Goal: Entertainment & Leisure: Consume media (video, audio)

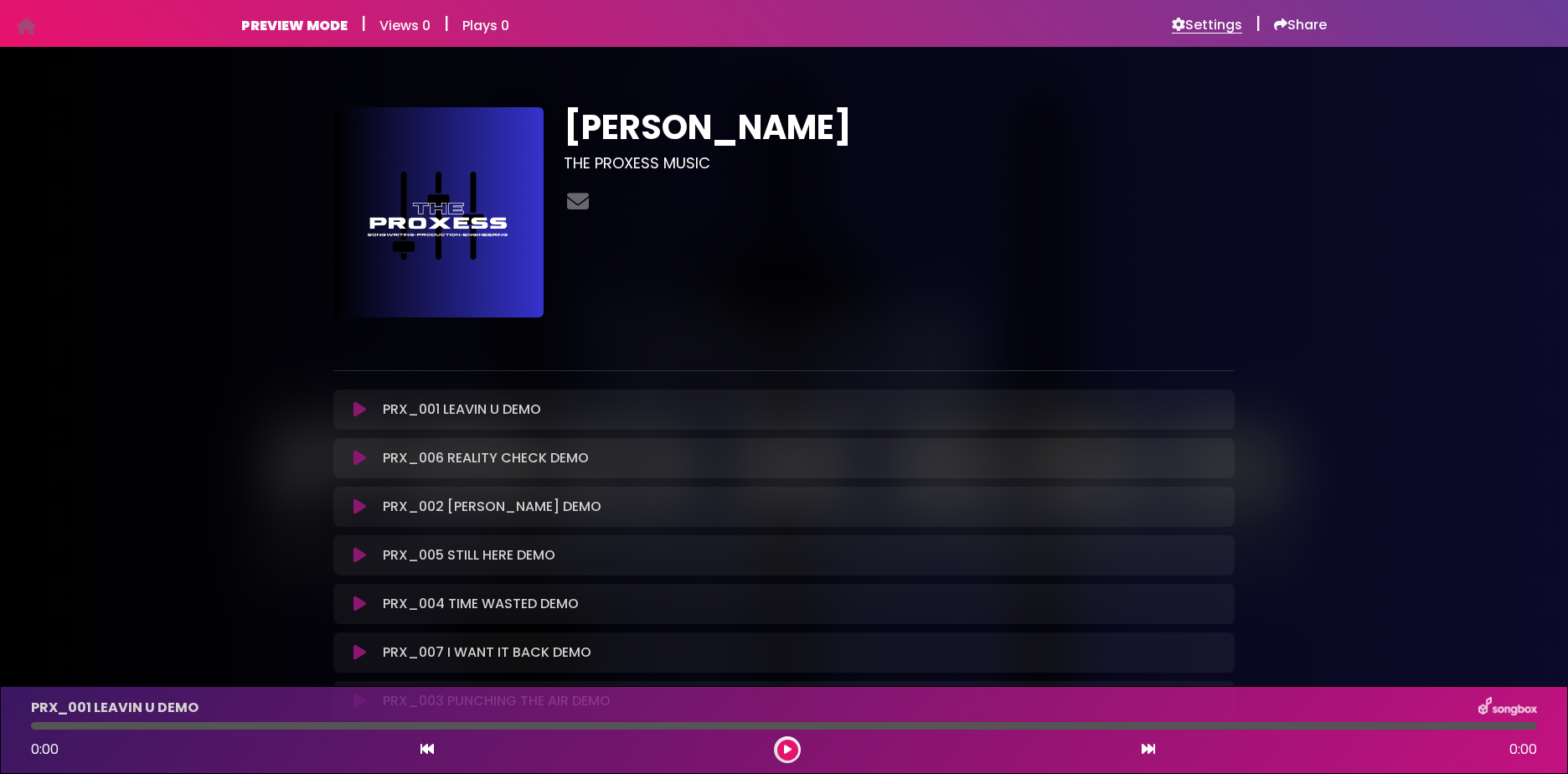
click at [1206, 22] on h6 "Settings" at bounding box center [1207, 24] width 70 height 16
click at [1206, 19] on h6 "Settings" at bounding box center [1207, 24] width 70 height 16
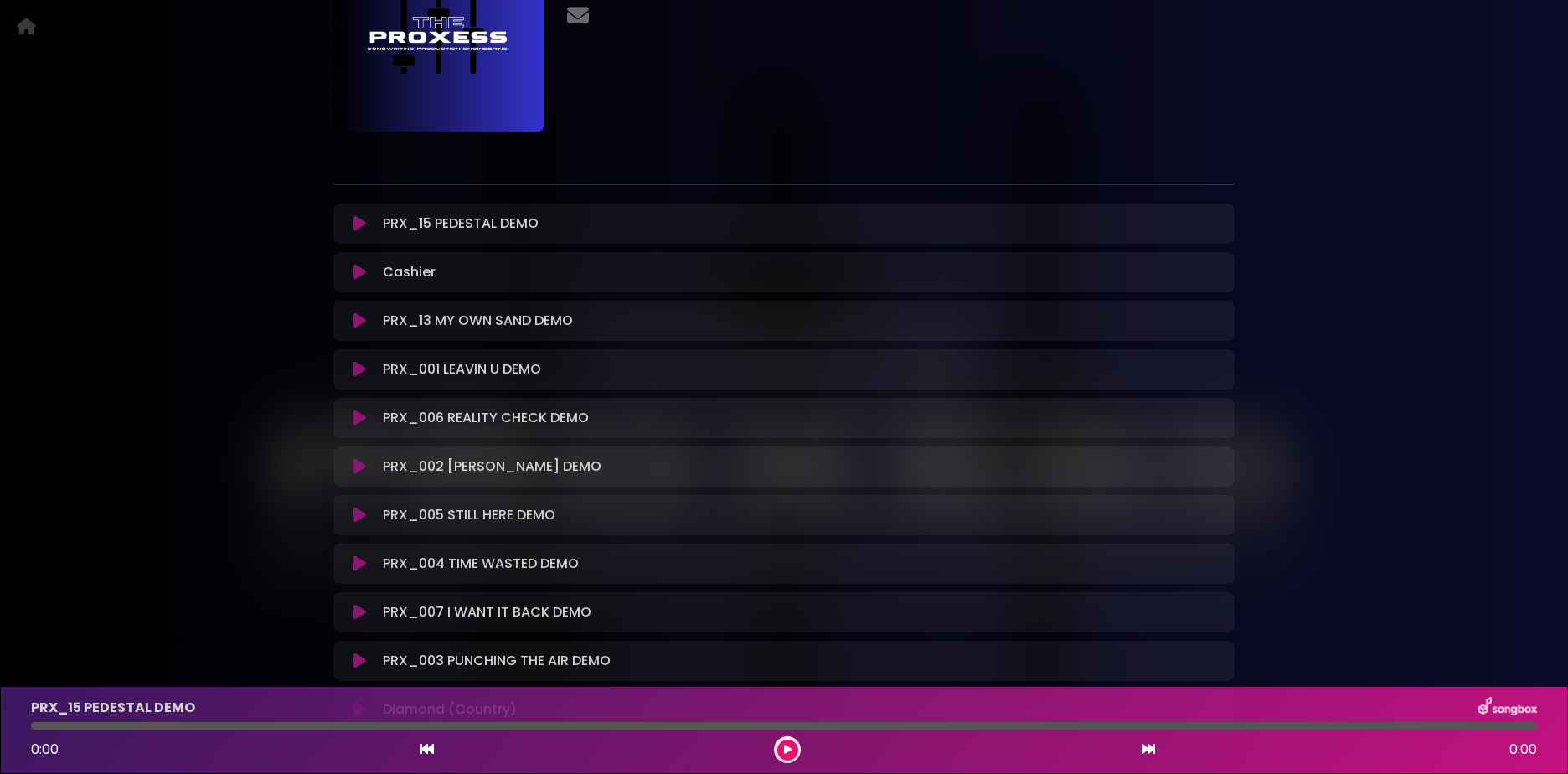
scroll to position [168, 0]
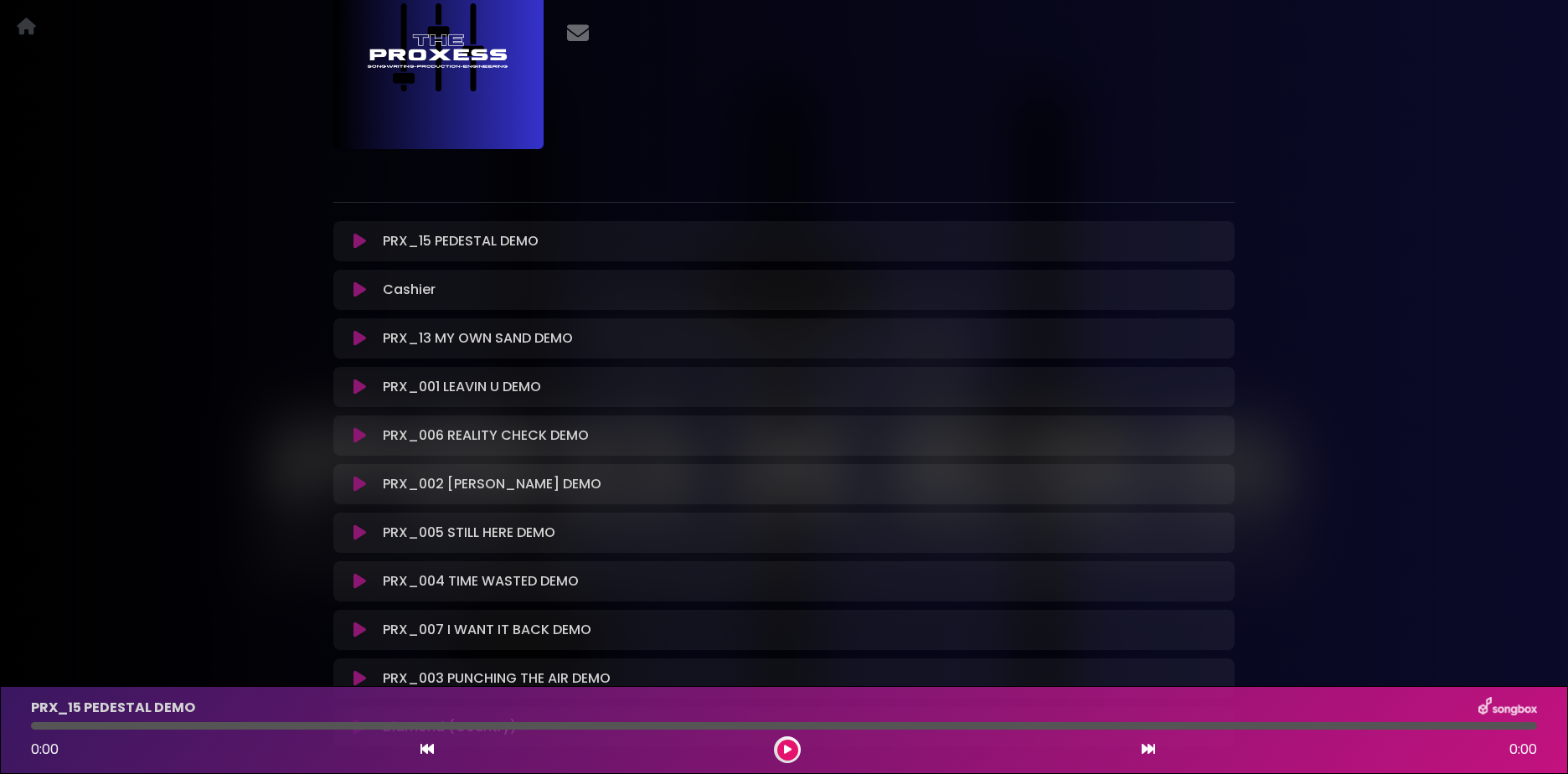
click at [363, 241] on icon at bounding box center [359, 241] width 13 height 16
click at [354, 241] on icon at bounding box center [359, 241] width 13 height 16
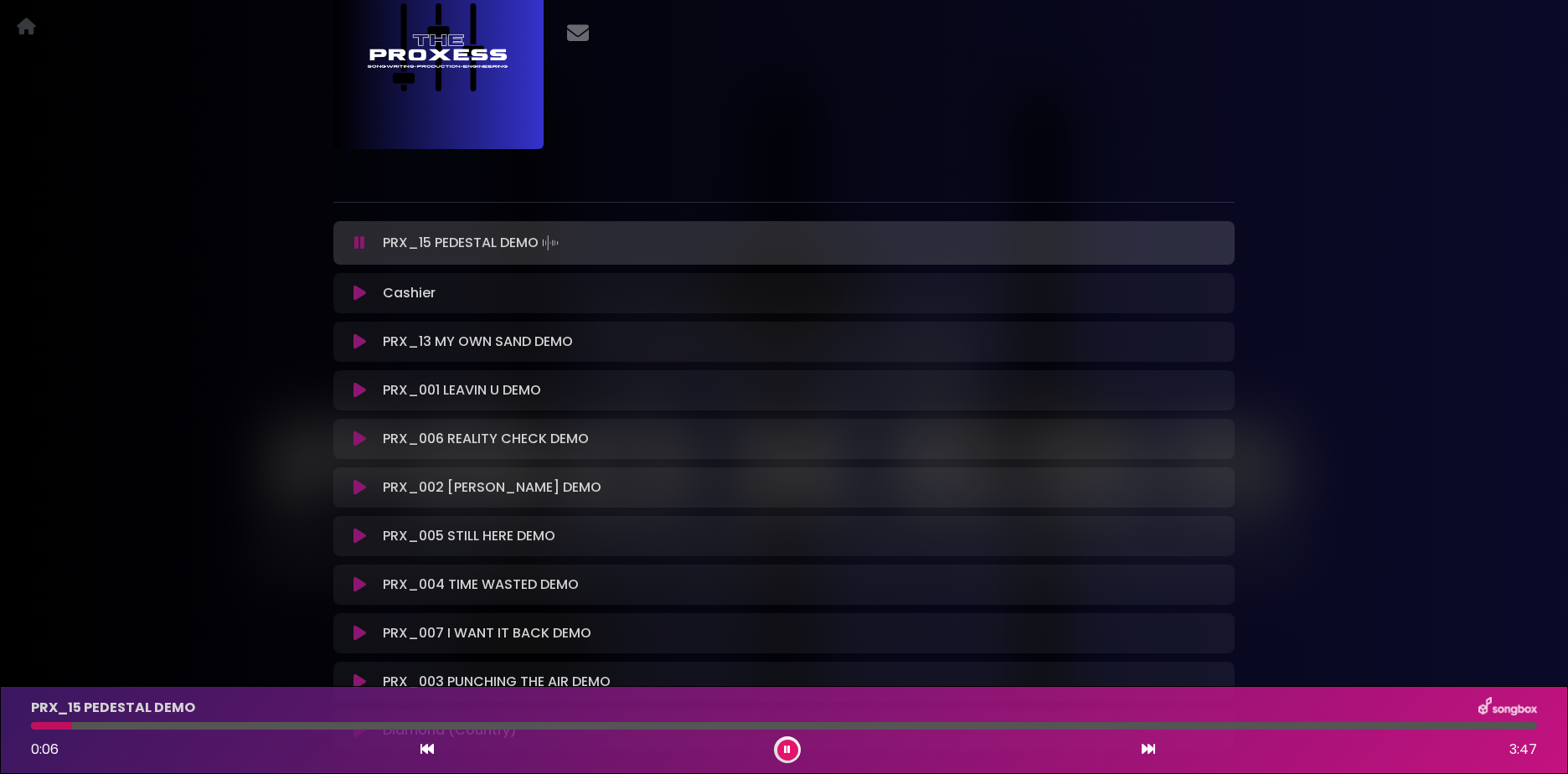
click at [788, 749] on icon at bounding box center [787, 749] width 7 height 10
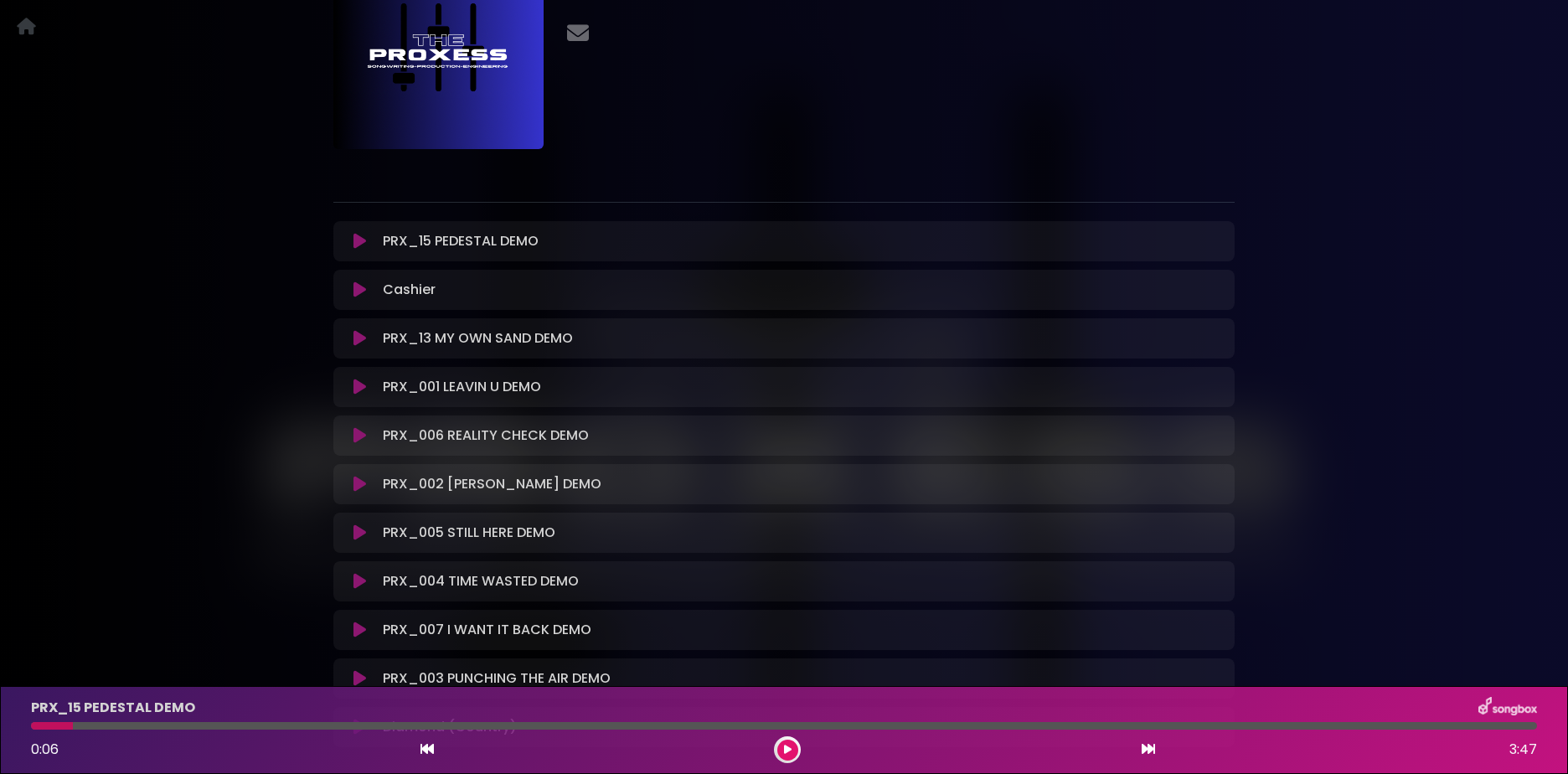
click at [357, 287] on icon at bounding box center [359, 289] width 13 height 16
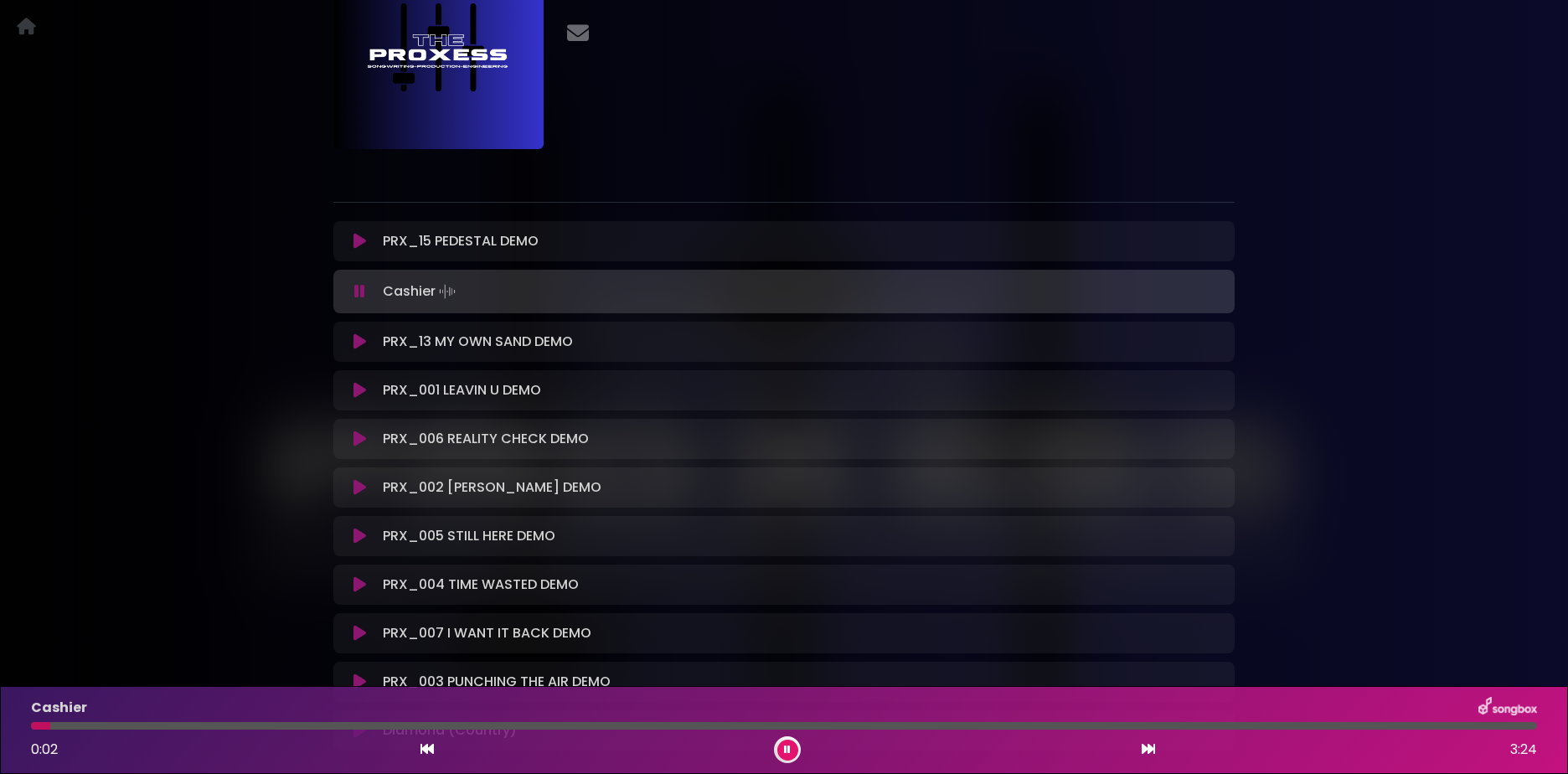
click at [183, 724] on div at bounding box center [784, 726] width 1506 height 8
click at [158, 724] on div at bounding box center [110, 726] width 158 height 8
click at [132, 723] on div at bounding box center [102, 726] width 144 height 8
click at [111, 723] on div at bounding box center [91, 726] width 119 height 8
click at [364, 339] on icon at bounding box center [359, 341] width 13 height 16
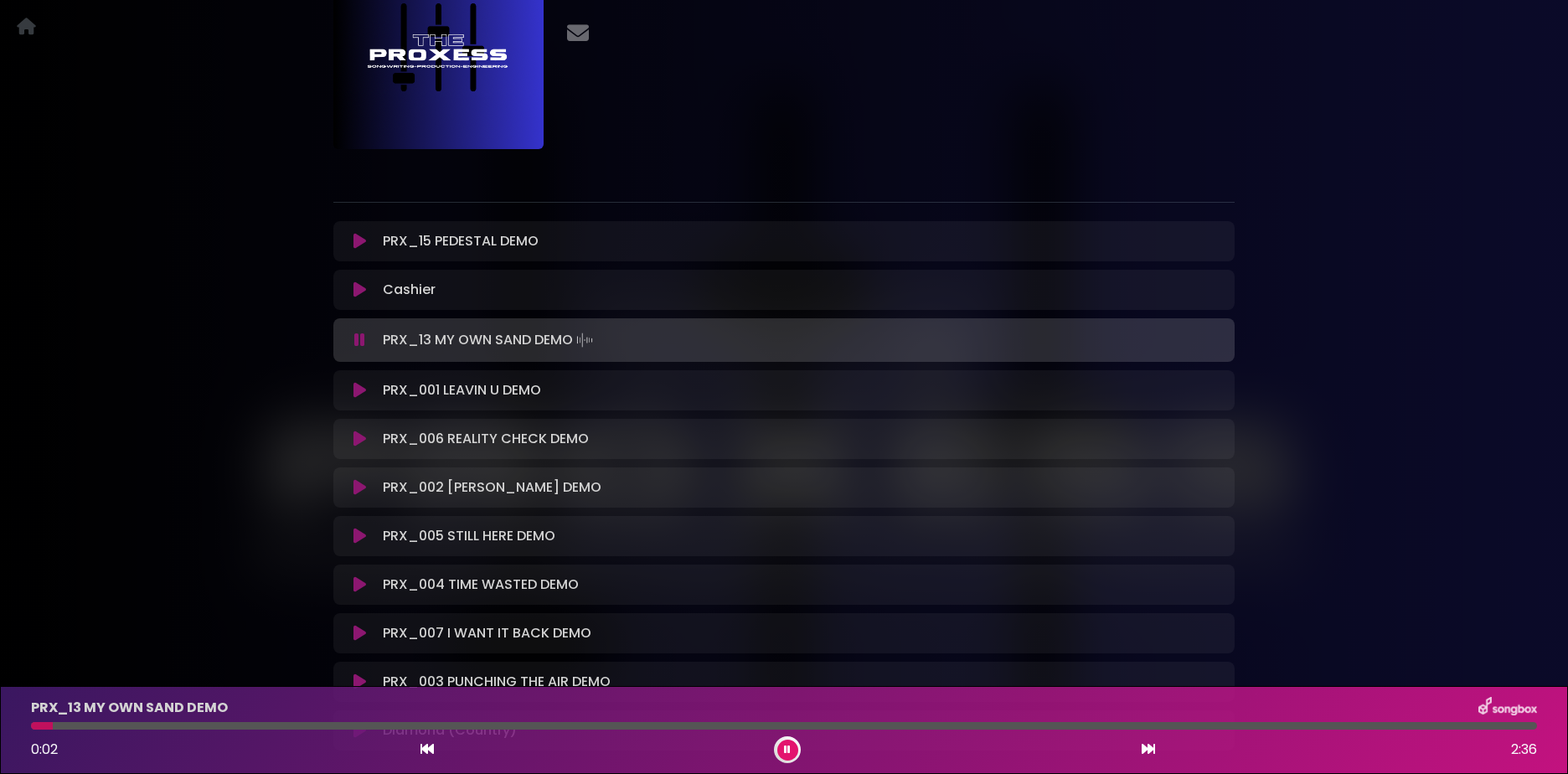
click at [167, 725] on div at bounding box center [784, 726] width 1506 height 8
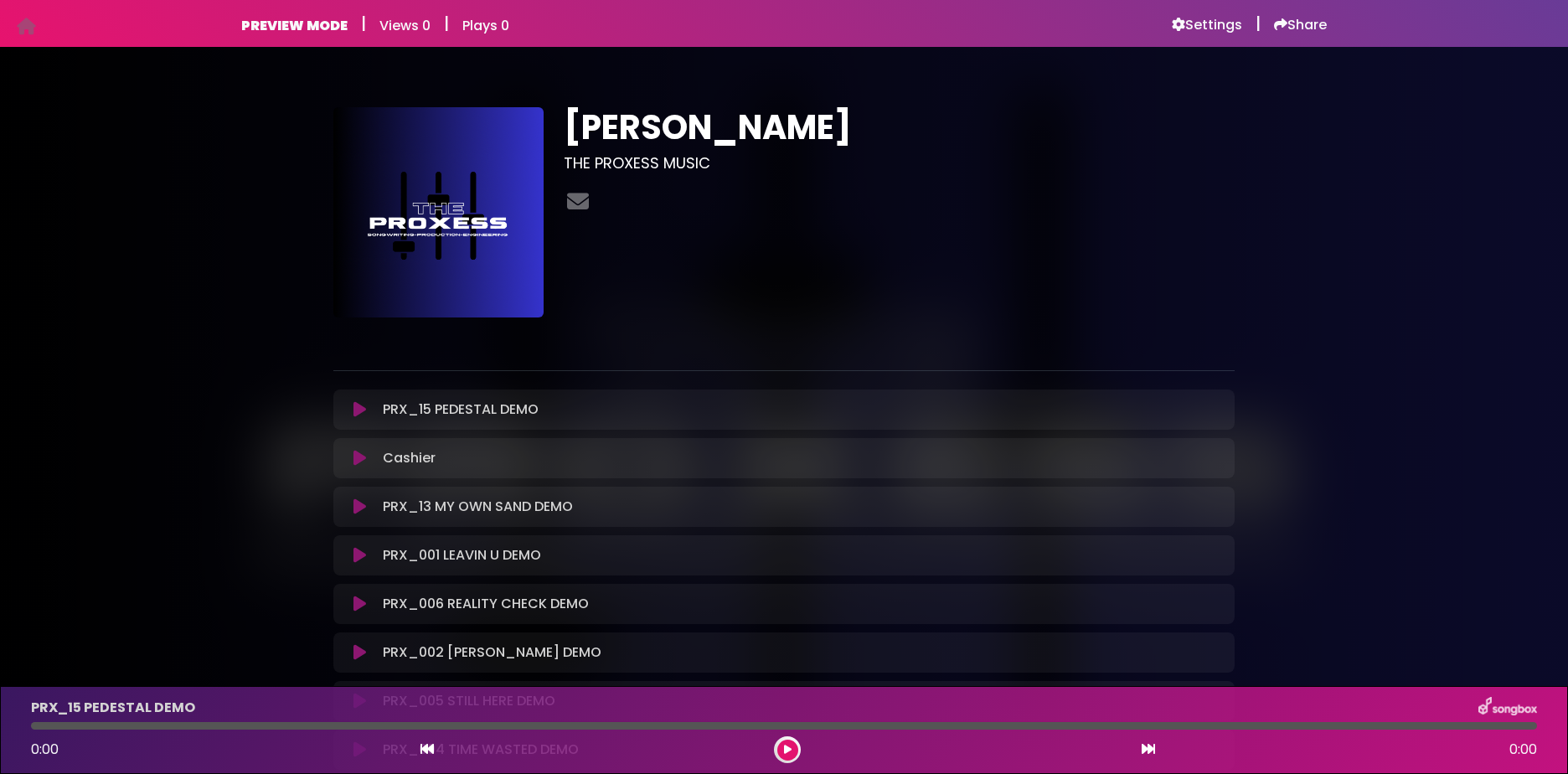
click at [355, 409] on icon at bounding box center [359, 409] width 13 height 16
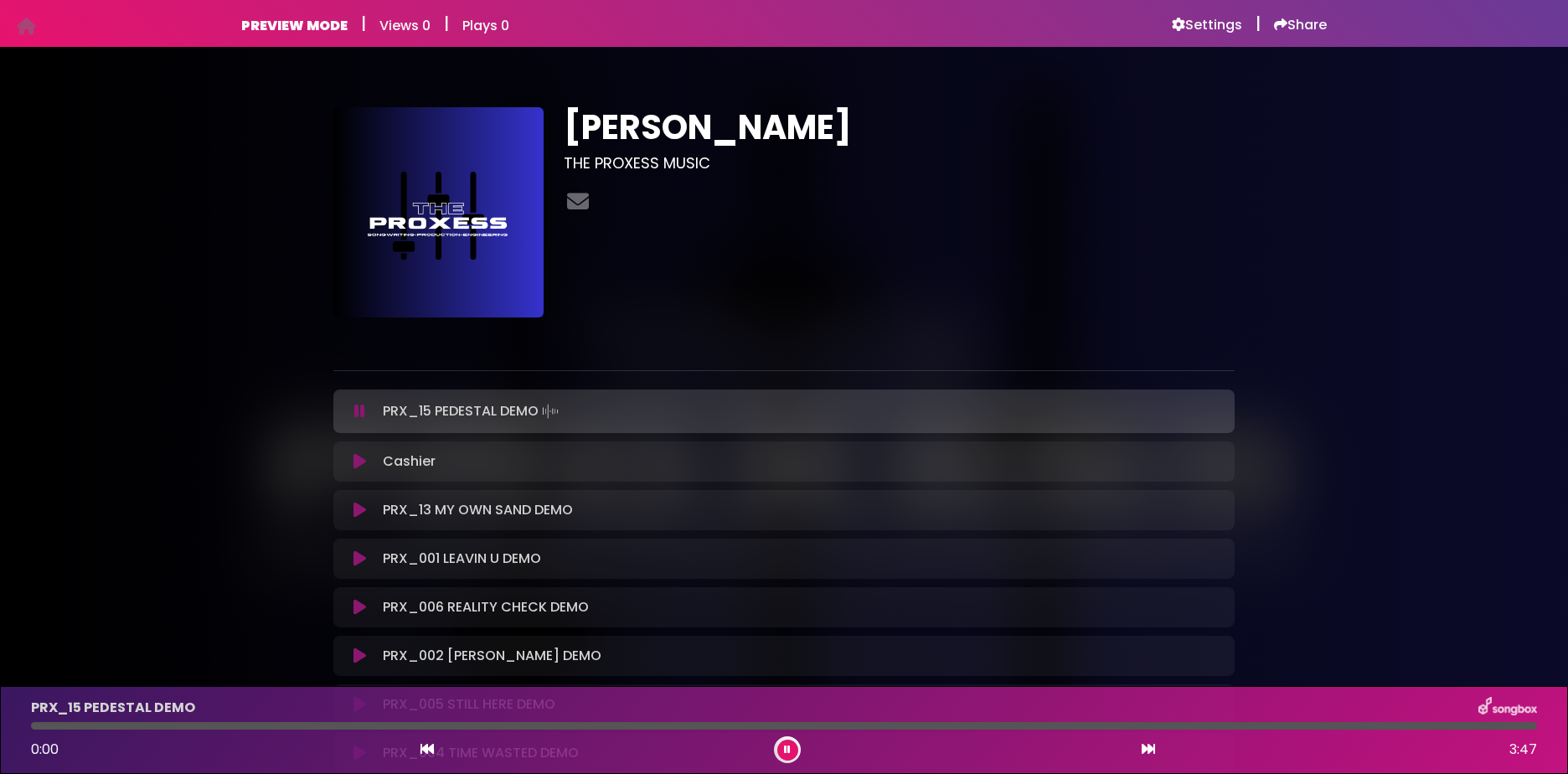
click at [357, 409] on icon at bounding box center [359, 410] width 11 height 16
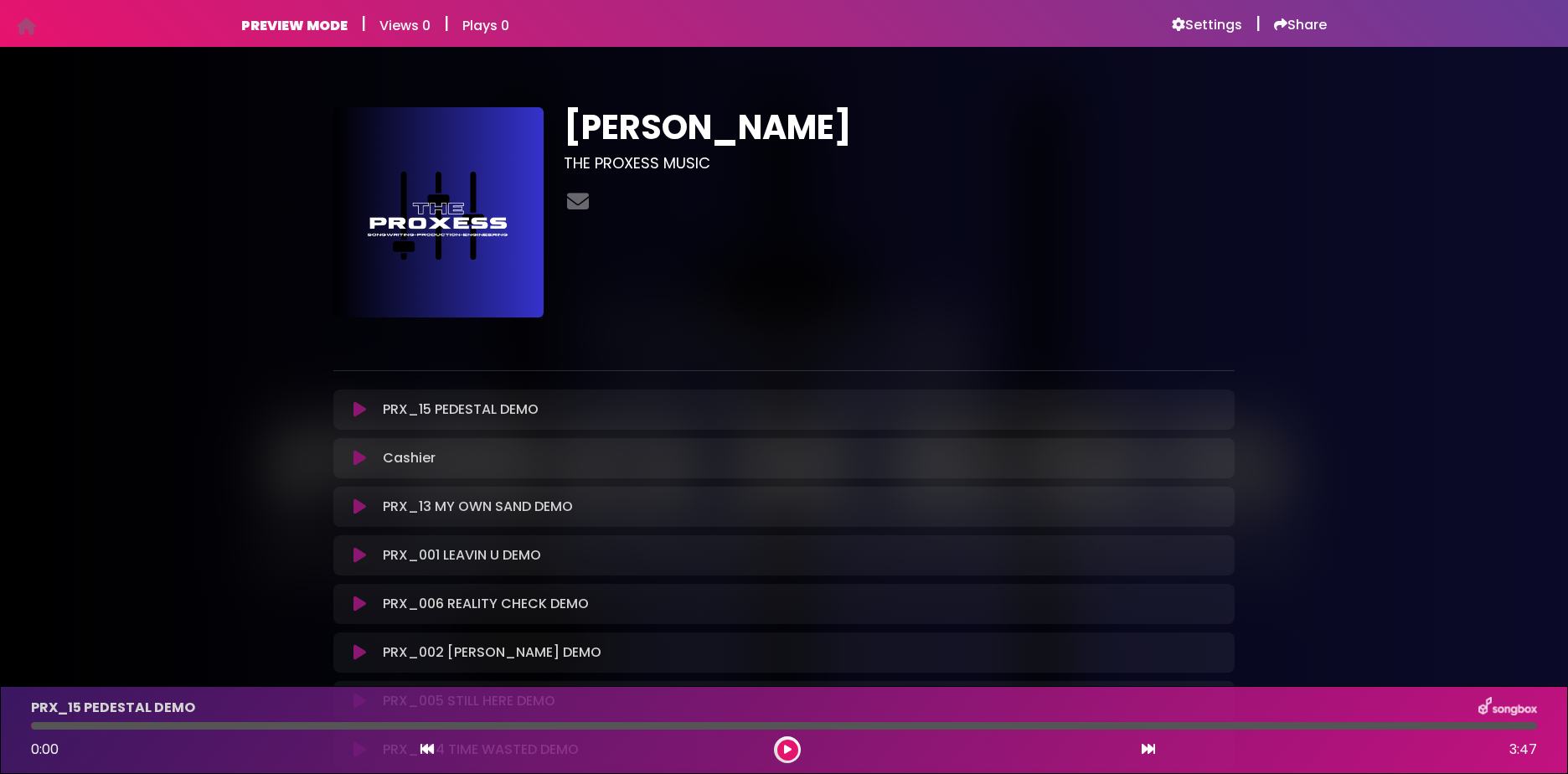
click at [357, 407] on icon at bounding box center [359, 409] width 13 height 16
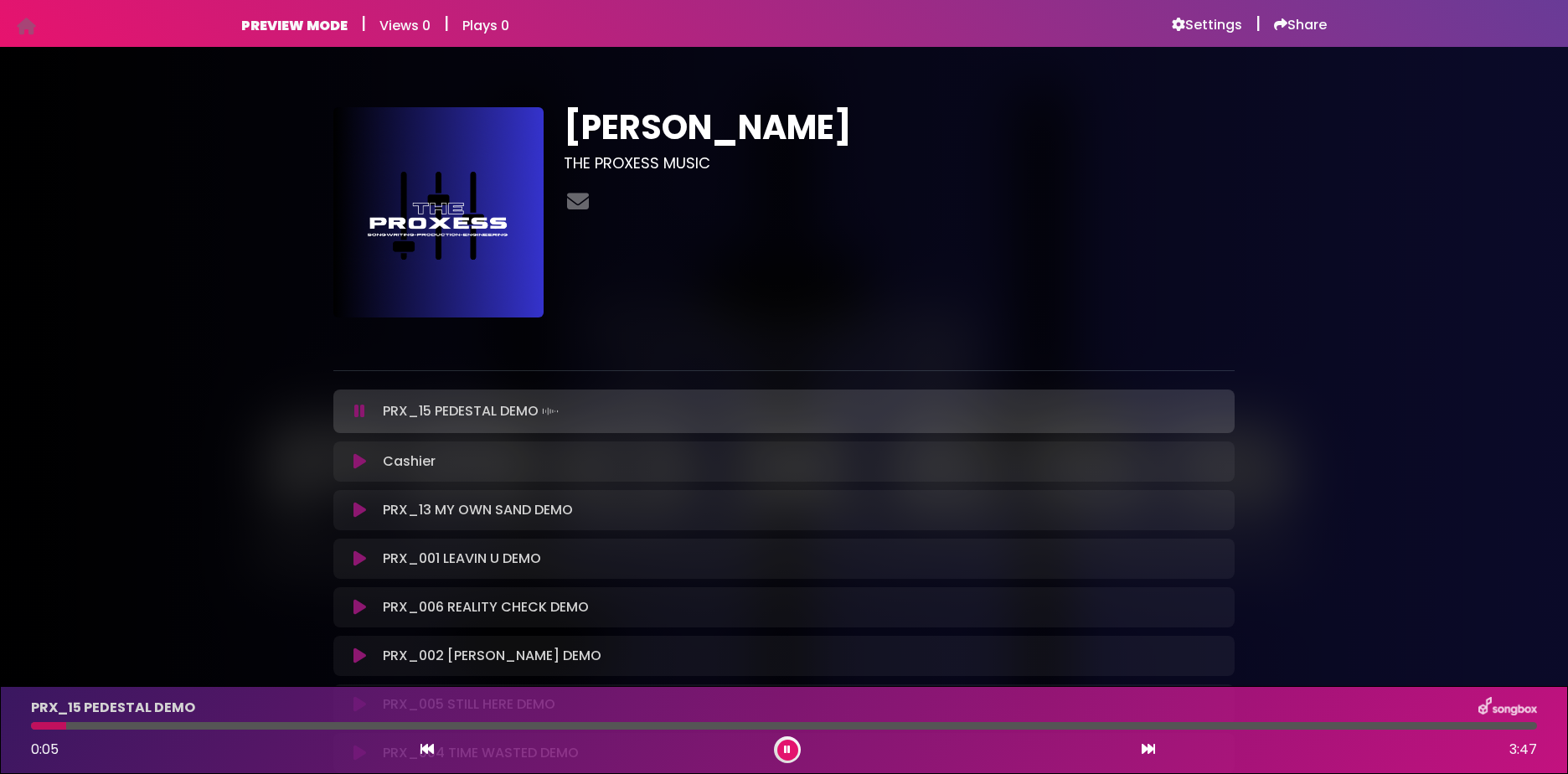
click at [431, 751] on icon at bounding box center [428, 749] width 13 height 13
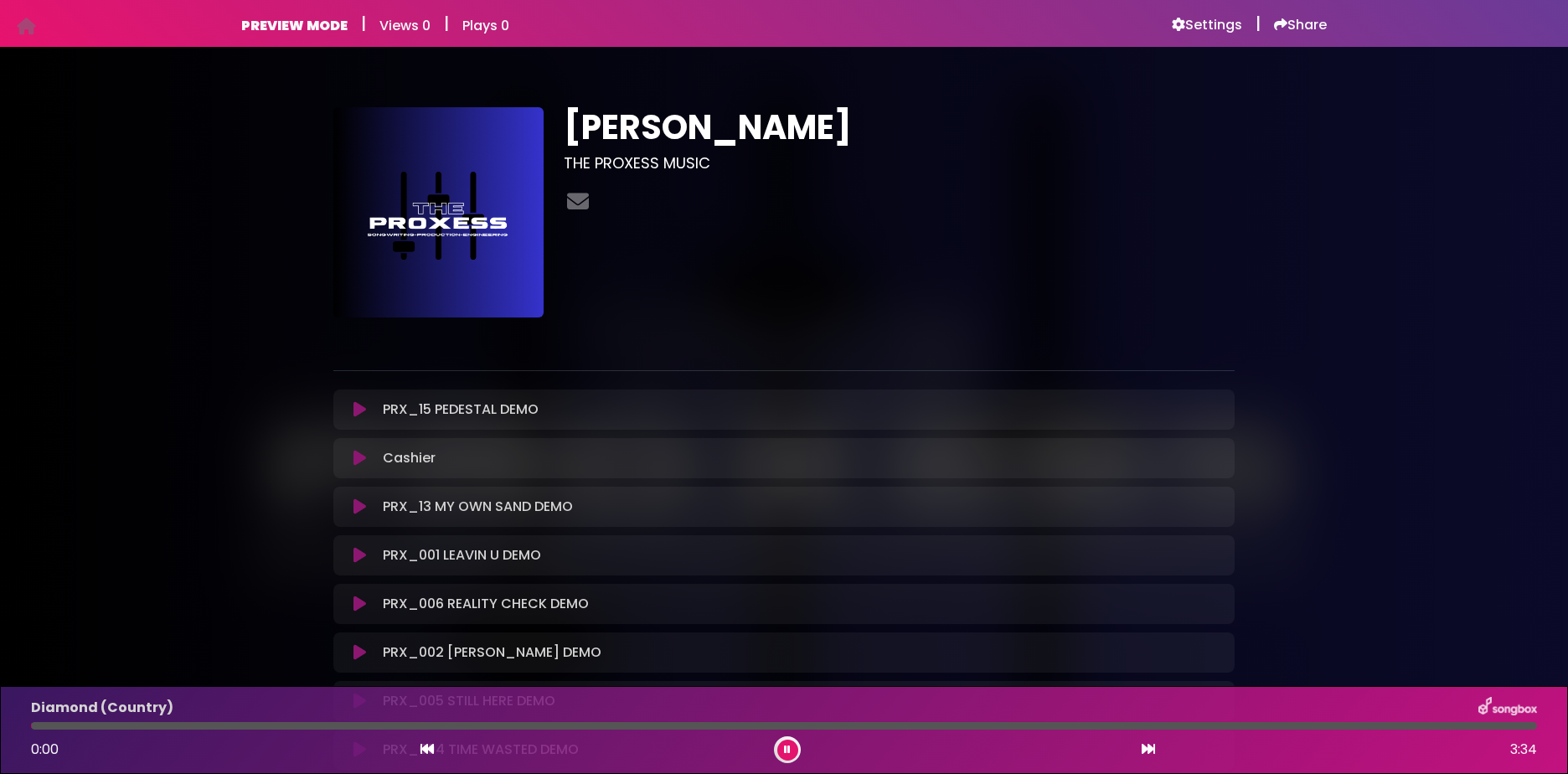
click at [355, 415] on icon at bounding box center [359, 409] width 13 height 16
